Goal: Information Seeking & Learning: Learn about a topic

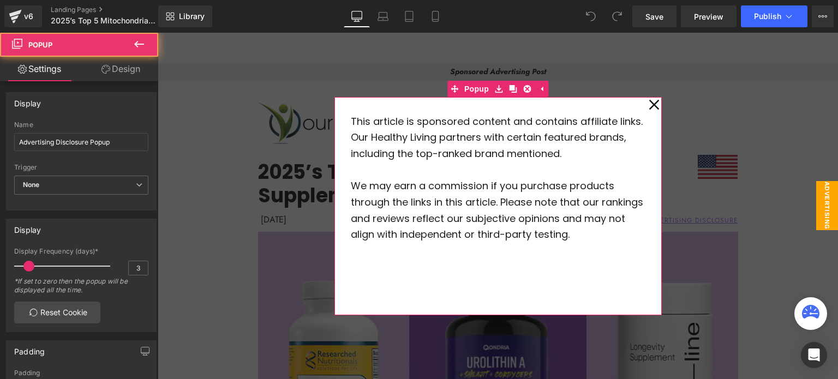
click at [654, 104] on icon at bounding box center [654, 104] width 11 height 55
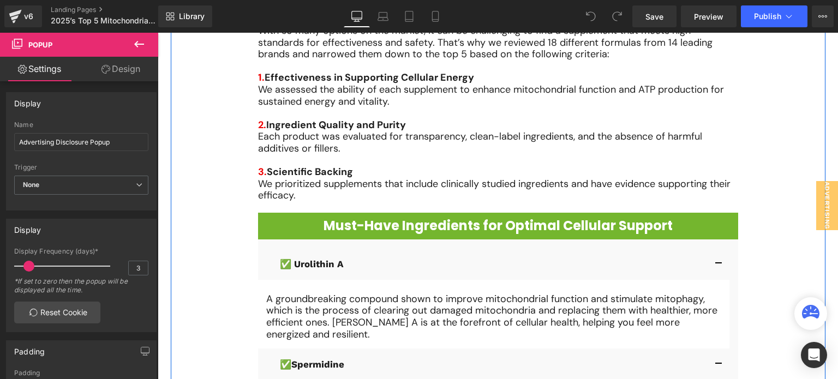
scroll to position [803, 0]
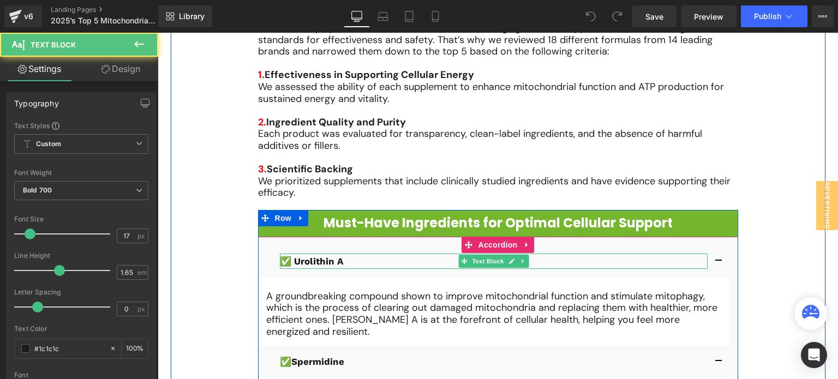
click at [602, 262] on p "✅ Urolithin A" at bounding box center [494, 261] width 428 height 15
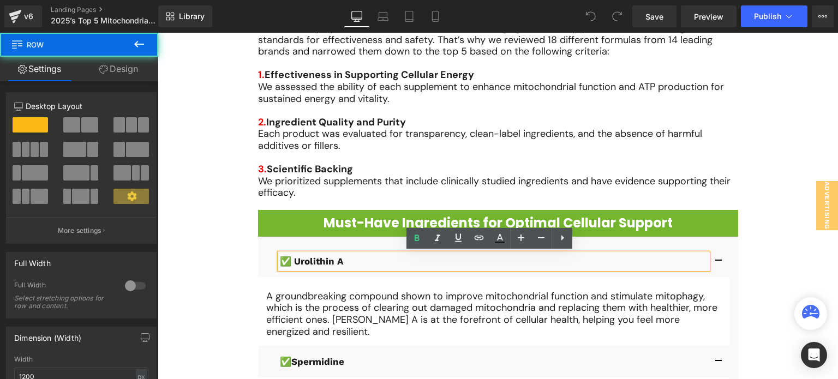
click at [681, 204] on div "Image Looking for a sustainable, scientifically-proven way to enhance cellular …" at bounding box center [498, 301] width 486 height 1744
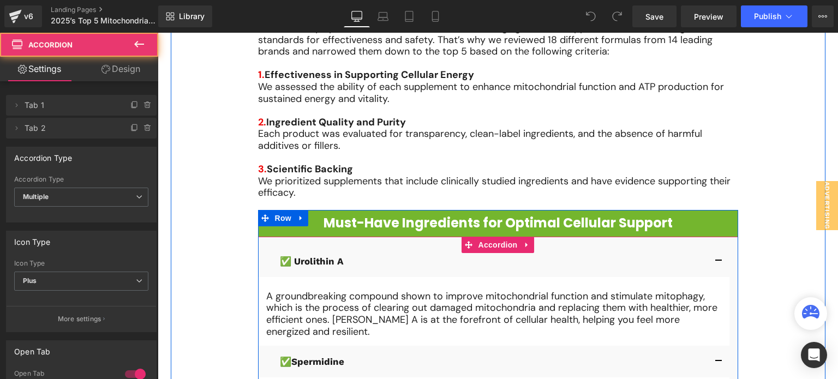
click at [713, 250] on button "button" at bounding box center [719, 262] width 22 height 32
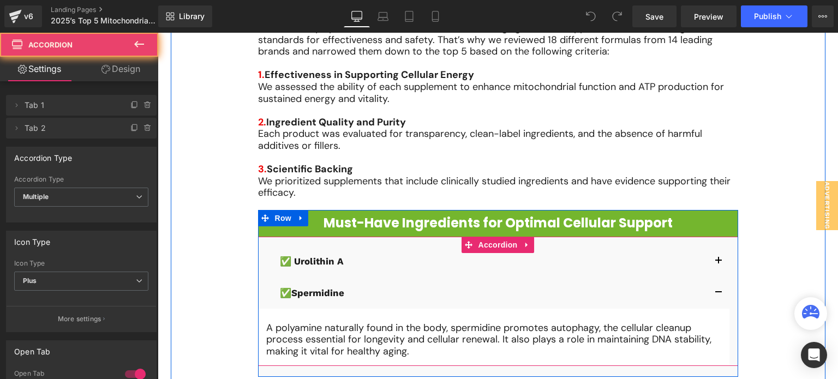
click at [713, 250] on button "button" at bounding box center [719, 262] width 22 height 32
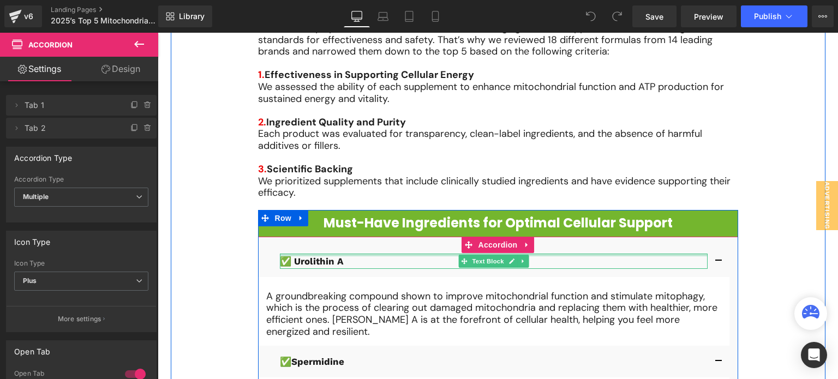
scroll to position [911, 0]
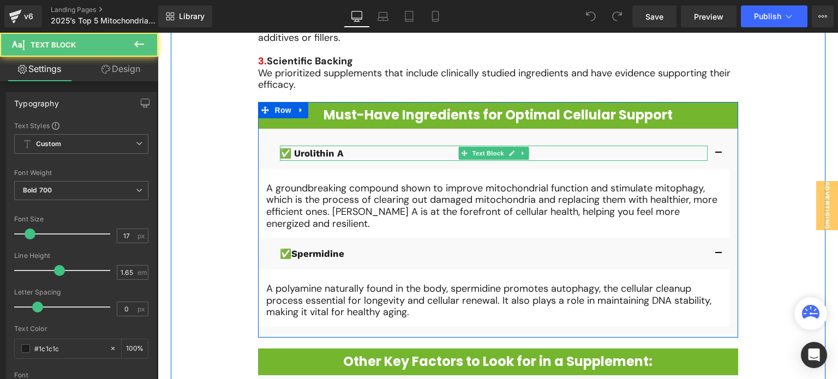
click at [422, 154] on p "✅ Urolithin A" at bounding box center [494, 153] width 428 height 15
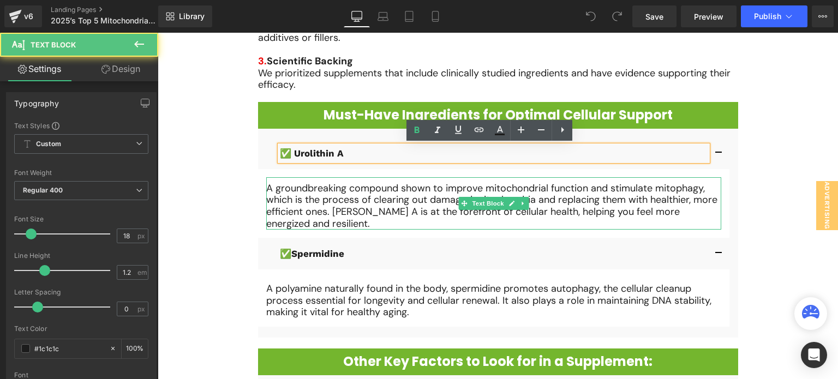
click at [430, 179] on div "A groundbreaking compound shown to improve mitochondrial function and stimulate…" at bounding box center [493, 203] width 455 height 52
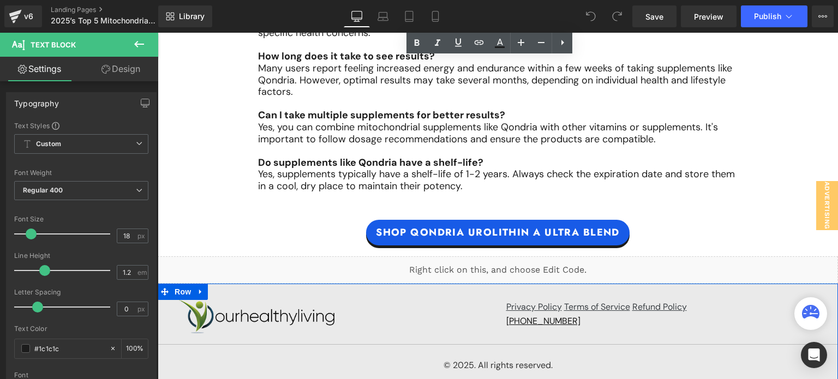
scroll to position [8604, 0]
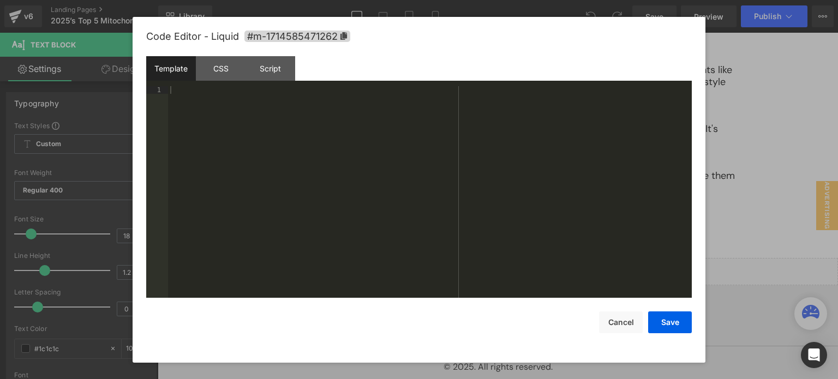
click at [502, 266] on link at bounding box center [505, 266] width 11 height 13
click at [223, 70] on div "CSS" at bounding box center [221, 68] width 50 height 25
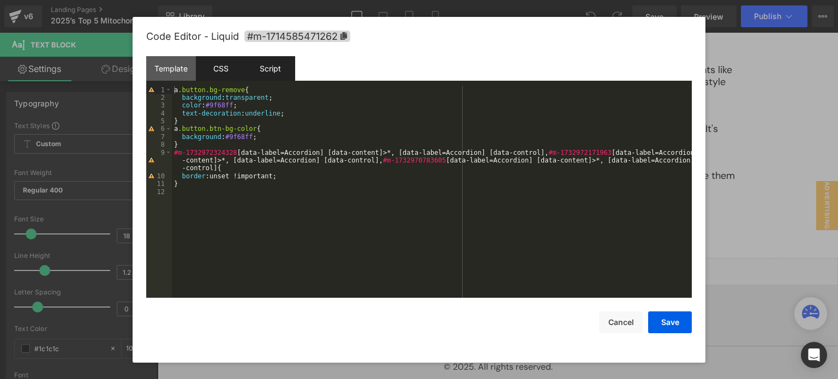
click at [273, 70] on div "Script" at bounding box center [271, 68] width 50 height 25
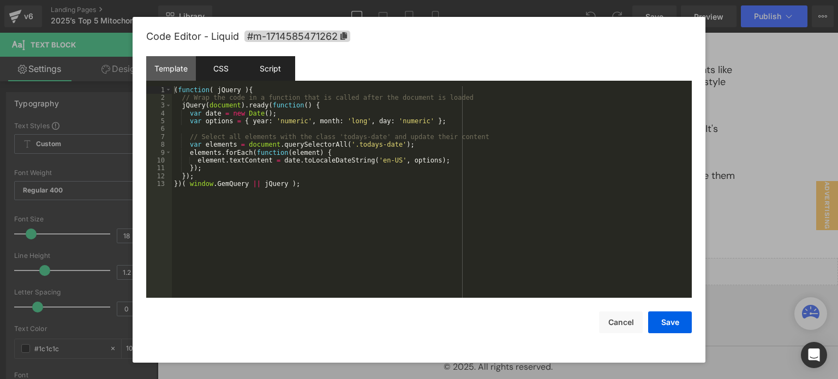
click at [212, 61] on div "CSS" at bounding box center [221, 68] width 50 height 25
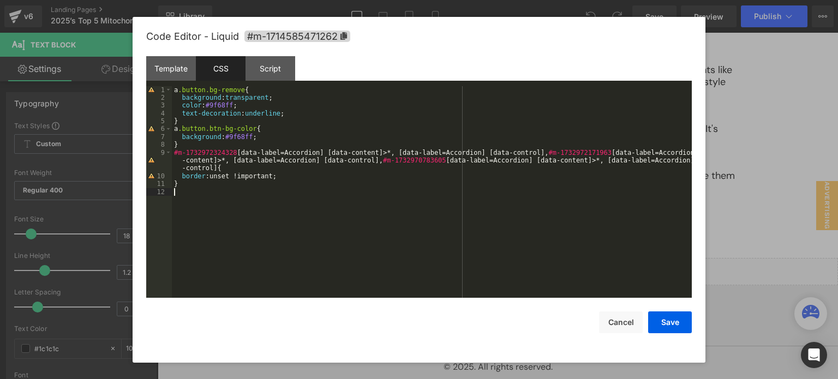
click at [254, 201] on div "a .button.bg-remove { background : transparent ; color : #9f68ff ; text-decorat…" at bounding box center [432, 200] width 520 height 228
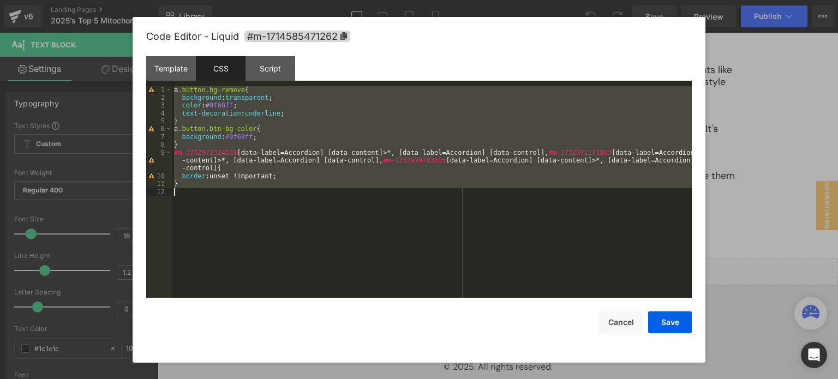
click at [254, 201] on div "a .button.bg-remove { background : transparent ; color : #9f68ff ; text-decorat…" at bounding box center [432, 192] width 520 height 212
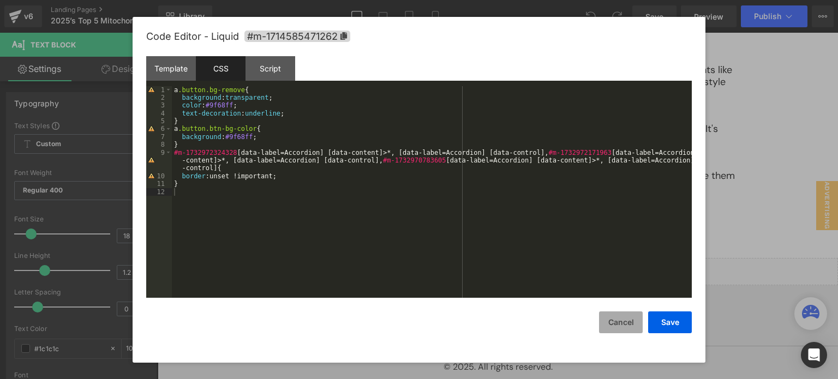
click at [623, 319] on button "Cancel" at bounding box center [621, 323] width 44 height 22
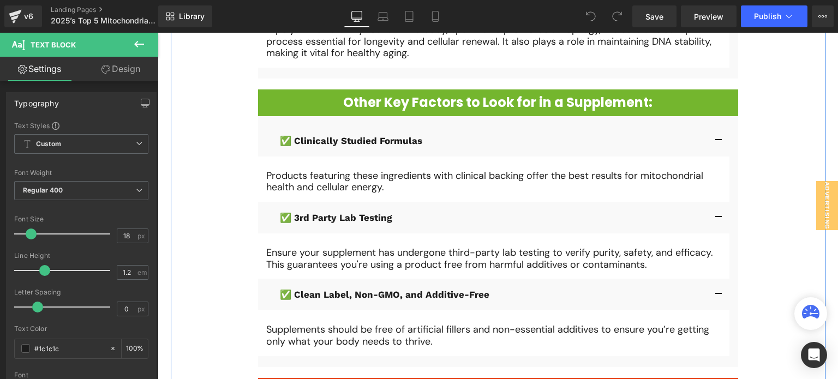
scroll to position [1147, 0]
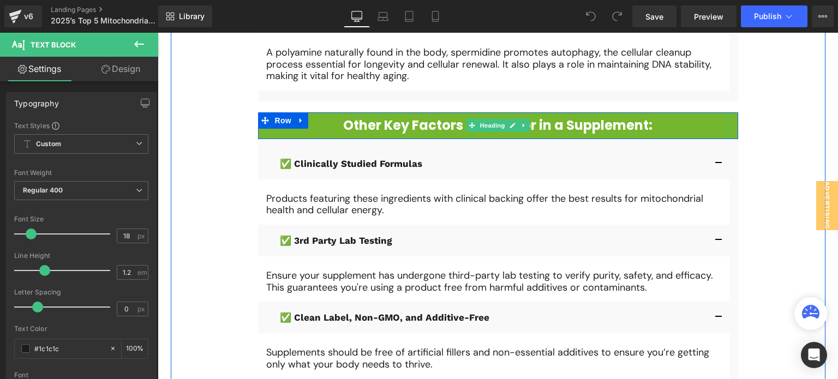
click at [432, 124] on h1 "Other Key Factors to Look for in a Supplement:" at bounding box center [498, 126] width 464 height 16
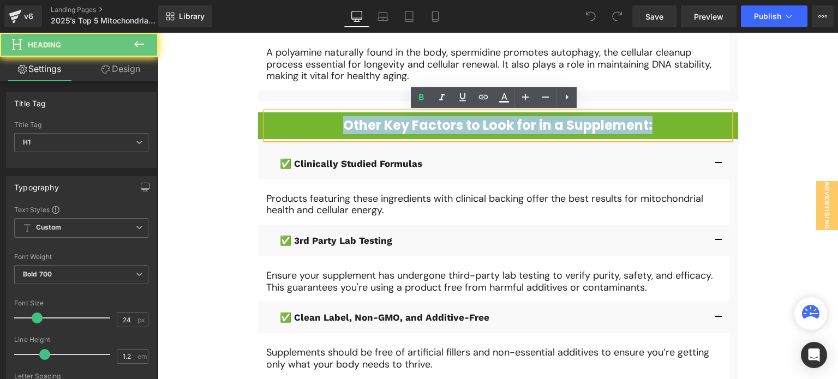
click at [432, 124] on h1 "Other Key Factors to Look for in a Supplement:" at bounding box center [498, 126] width 464 height 16
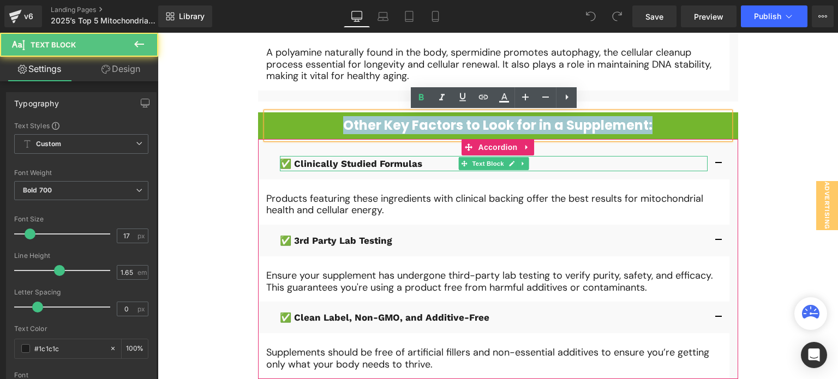
click at [452, 163] on p "✅ Clinically Studied Formulas" at bounding box center [494, 163] width 428 height 15
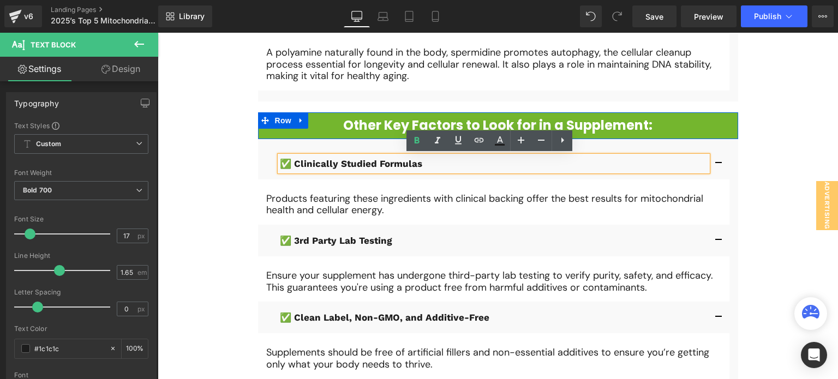
click at [272, 115] on span "Row" at bounding box center [283, 120] width 22 height 16
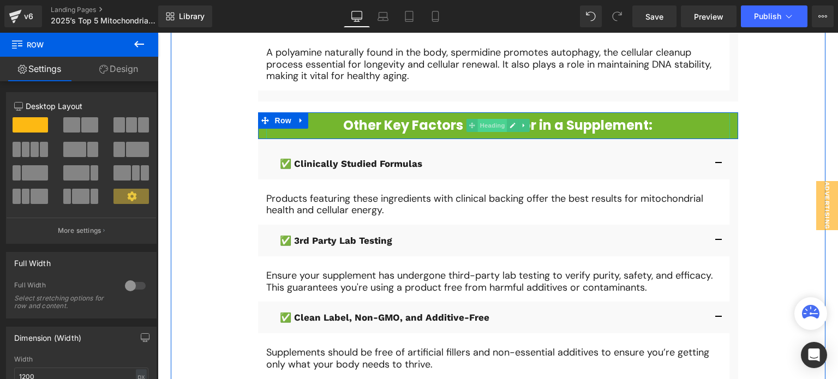
click at [480, 123] on span "Heading" at bounding box center [491, 125] width 29 height 13
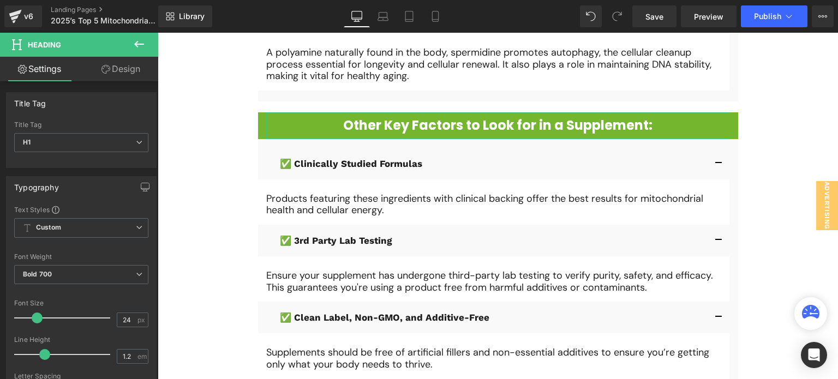
click at [135, 69] on link "Design" at bounding box center [120, 69] width 79 height 25
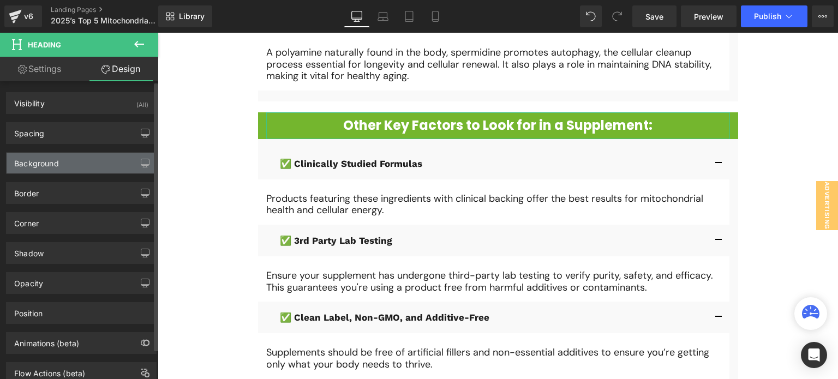
click at [85, 166] on div "Background" at bounding box center [81, 163] width 149 height 21
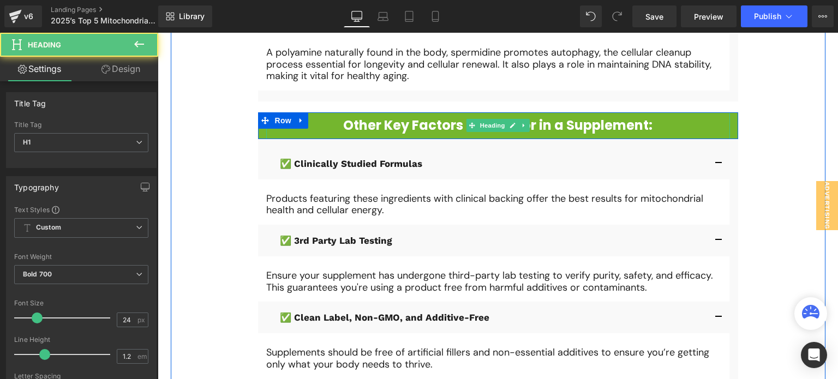
click at [316, 127] on h1 "Other Key Factors to Look for in a Supplement:" at bounding box center [498, 126] width 464 height 16
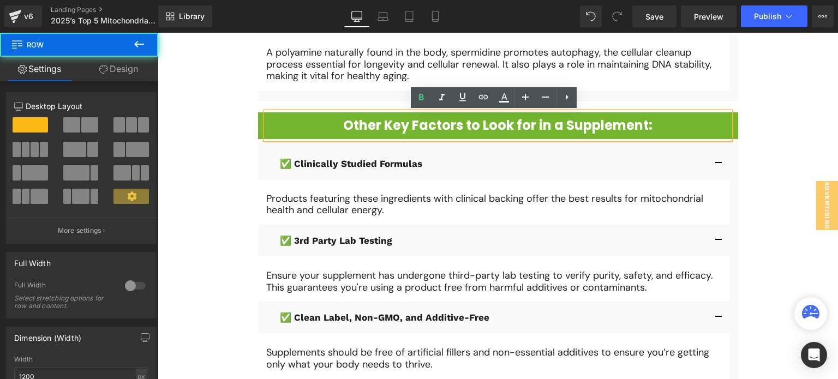
click at [258, 122] on div "Other Key Factors to Look for in a Supplement: Heading" at bounding box center [498, 125] width 480 height 27
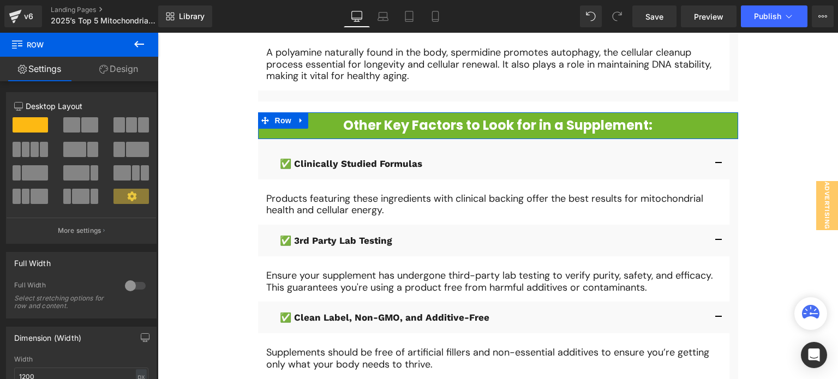
click at [119, 71] on link "Design" at bounding box center [118, 69] width 79 height 25
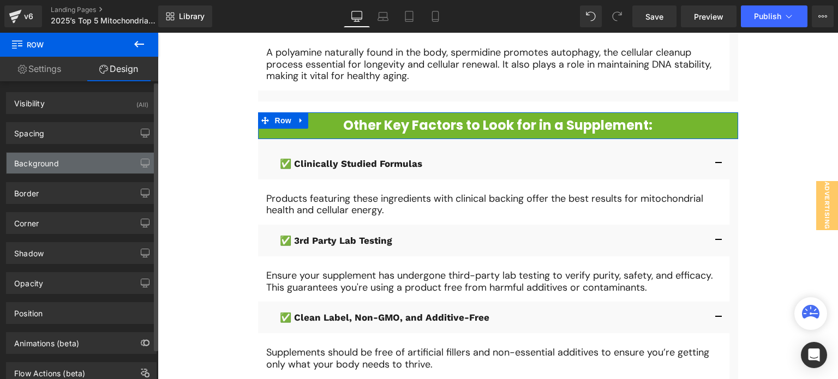
click at [94, 167] on div "Background" at bounding box center [81, 163] width 149 height 21
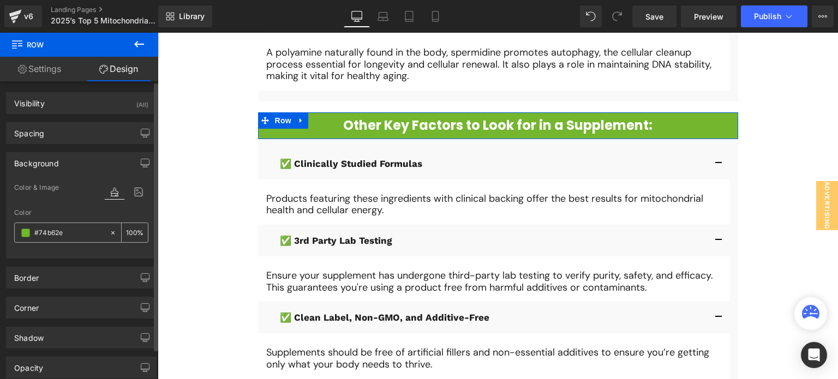
click at [71, 230] on input "#74b62e" at bounding box center [69, 233] width 70 height 12
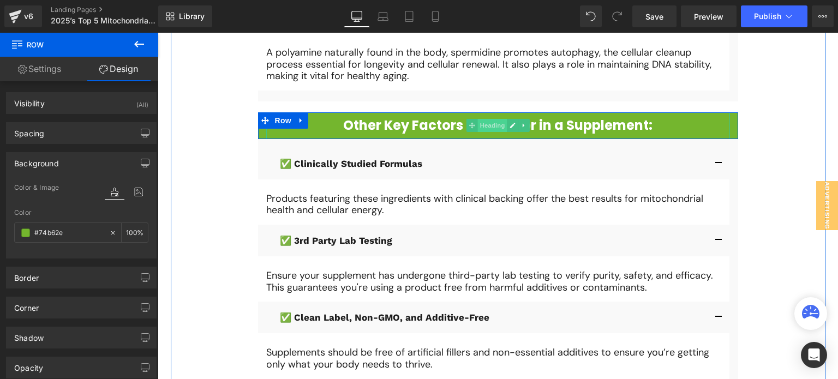
click at [498, 122] on span "Heading" at bounding box center [491, 125] width 29 height 13
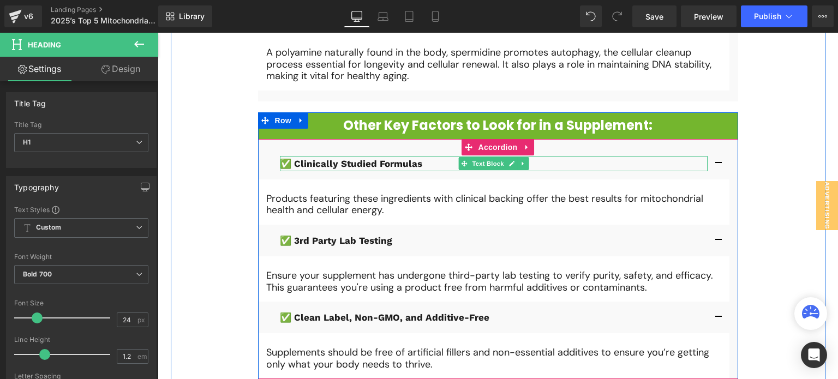
click at [376, 161] on p "✅ Clinically Studied Formulas" at bounding box center [494, 163] width 428 height 15
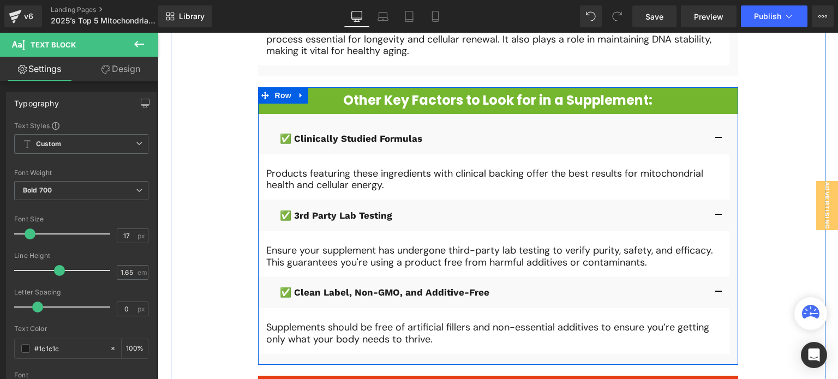
scroll to position [1167, 0]
